Goal: Information Seeking & Learning: Learn about a topic

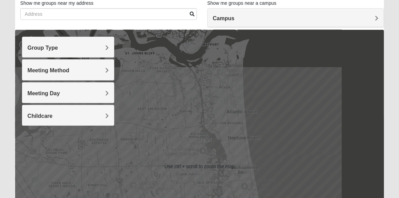
scroll to position [55, 0]
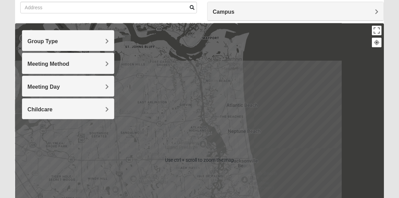
click at [58, 40] on span "Group Type" at bounding box center [42, 41] width 31 height 6
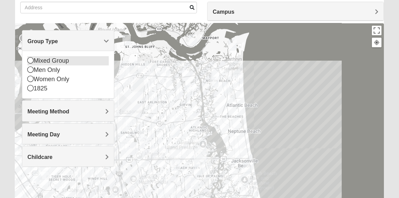
click at [31, 60] on icon at bounding box center [30, 60] width 6 height 6
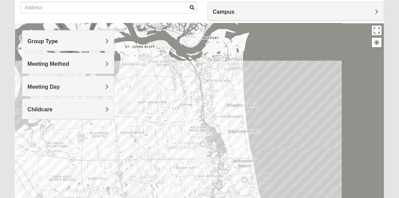
click at [69, 63] on span "Meeting Method" at bounding box center [48, 64] width 42 height 6
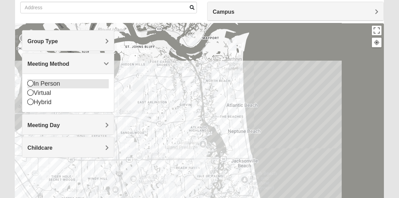
click at [29, 83] on icon at bounding box center [30, 83] width 6 height 6
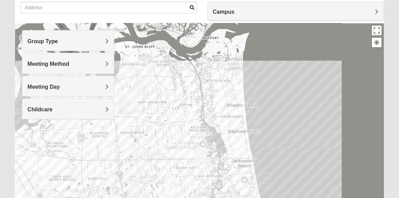
click at [69, 64] on span "Meeting Method" at bounding box center [48, 64] width 42 height 6
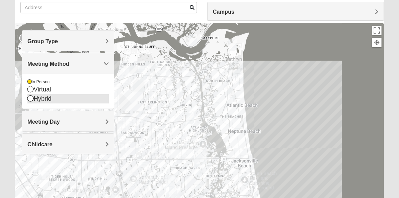
click at [31, 96] on icon at bounding box center [30, 98] width 6 height 6
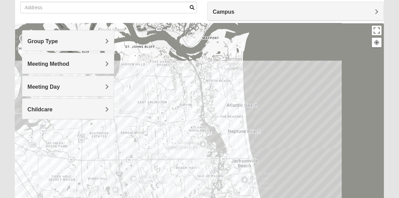
click at [69, 64] on span "Meeting Method" at bounding box center [48, 64] width 42 height 6
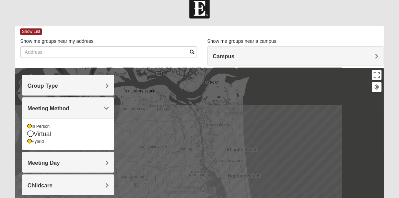
scroll to position [0, 0]
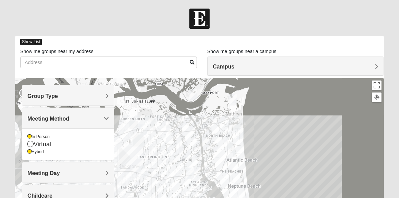
click at [32, 41] on span "Show List" at bounding box center [31, 42] width 22 height 7
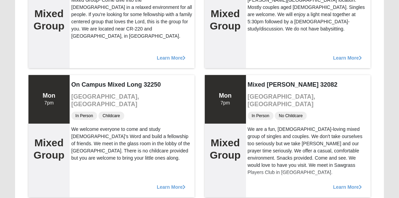
scroll to position [165, 0]
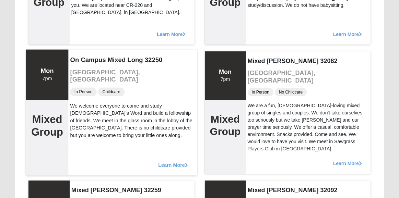
click at [175, 162] on span "Learn More" at bounding box center [173, 162] width 30 height 0
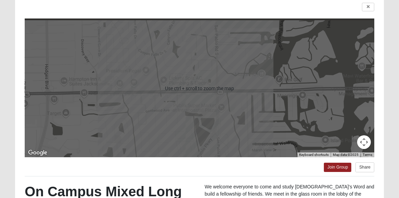
scroll to position [0, 0]
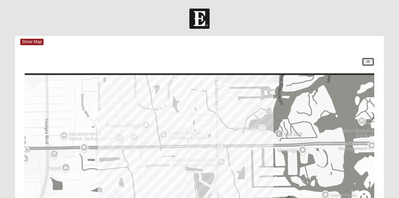
click at [367, 60] on icon at bounding box center [368, 62] width 3 height 4
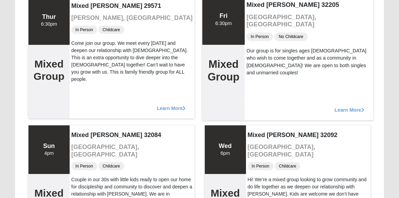
scroll to position [5402, 0]
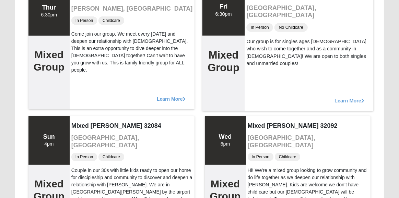
click at [341, 97] on span "Learn More" at bounding box center [349, 97] width 30 height 0
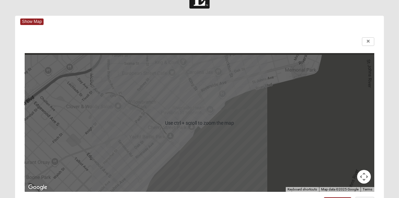
scroll to position [0, 0]
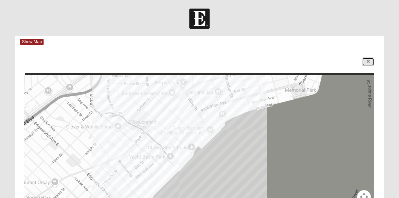
click at [368, 62] on icon at bounding box center [368, 62] width 3 height 4
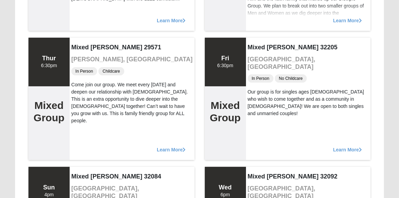
scroll to position [5732, 0]
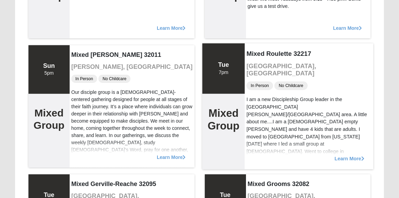
click at [354, 155] on span "Learn More" at bounding box center [349, 155] width 30 height 0
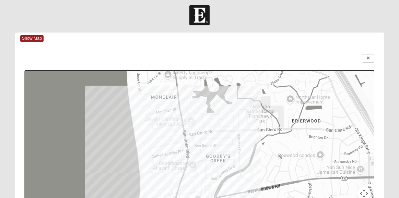
scroll to position [0, 0]
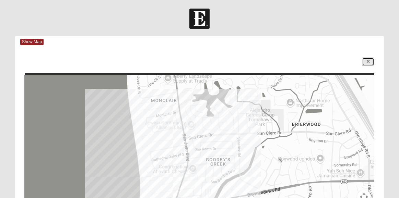
click at [369, 61] on icon at bounding box center [368, 62] width 3 height 4
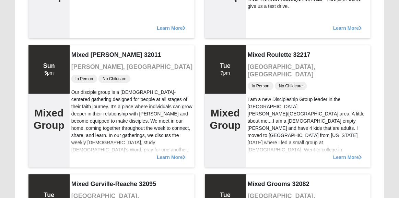
scroll to position [7039, 0]
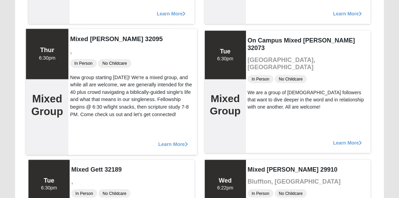
click at [174, 141] on span "Learn More" at bounding box center [173, 141] width 30 height 0
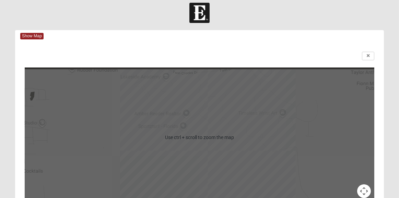
scroll to position [5, 0]
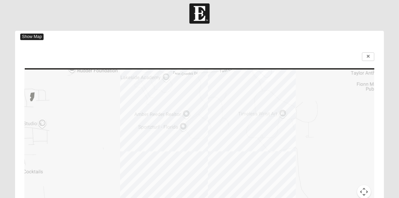
click at [38, 36] on span "Show Map" at bounding box center [31, 37] width 23 height 7
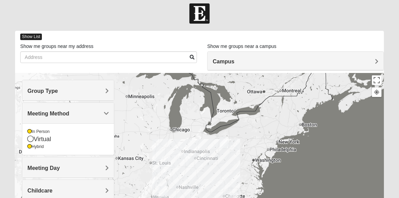
click at [37, 35] on span "Show List" at bounding box center [31, 37] width 22 height 7
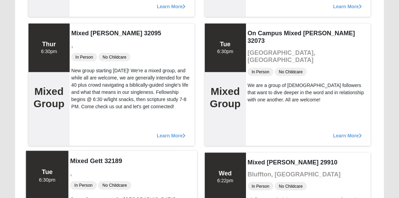
scroll to position [7074, 0]
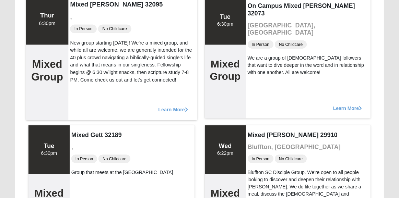
click at [169, 106] on span "Learn More" at bounding box center [173, 106] width 30 height 0
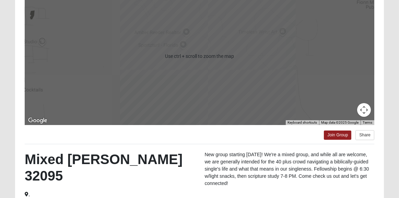
scroll to position [115, 0]
